Goal: Task Accomplishment & Management: Use online tool/utility

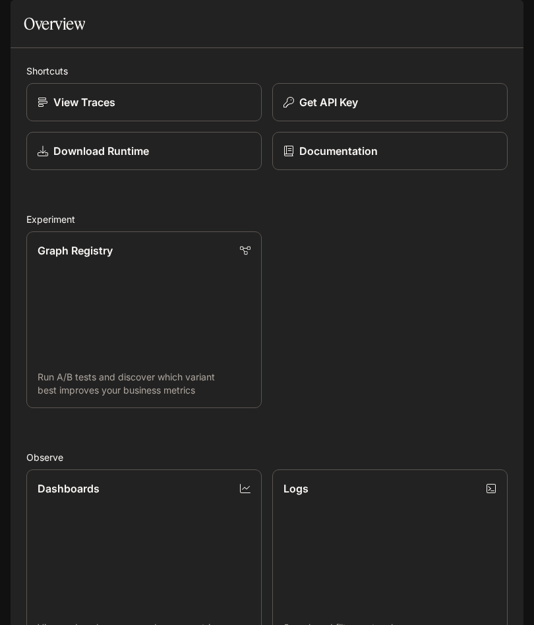
scroll to position [59, 0]
click at [408, 550] on link "Logs Search and filter system logs" at bounding box center [389, 557] width 235 height 177
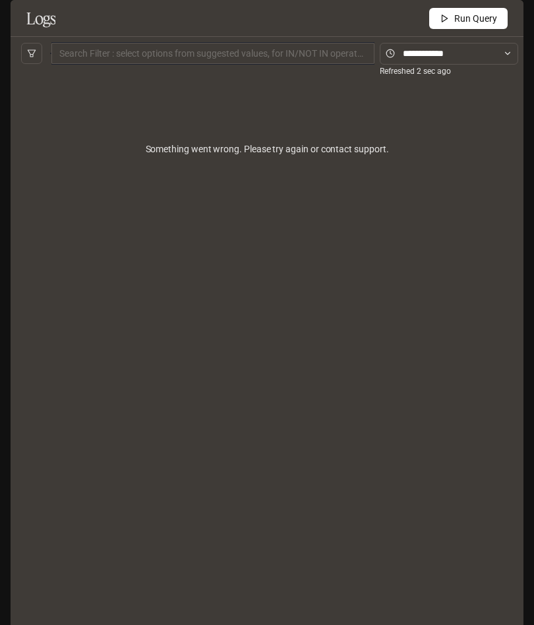
click at [490, 26] on span "Run Query" at bounding box center [475, 18] width 43 height 14
click at [482, 37] on div "Logs Run Query" at bounding box center [267, 18] width 513 height 37
click at [476, 26] on span "Run Query" at bounding box center [475, 18] width 43 height 14
